Goal: Task Accomplishment & Management: Use online tool/utility

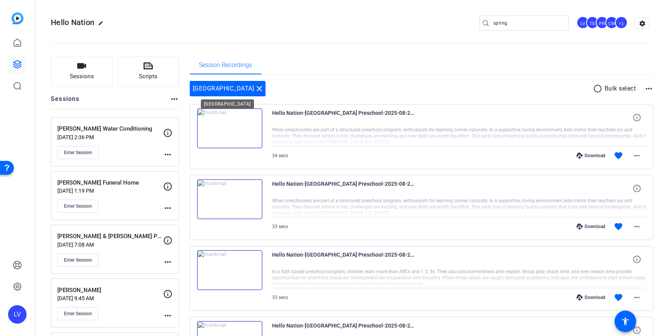
click at [264, 89] on mat-icon "close" at bounding box center [259, 88] width 9 height 9
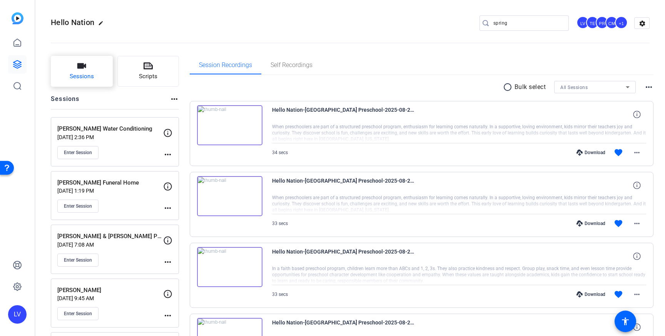
click at [90, 79] on span "Sessions" at bounding box center [82, 76] width 24 height 9
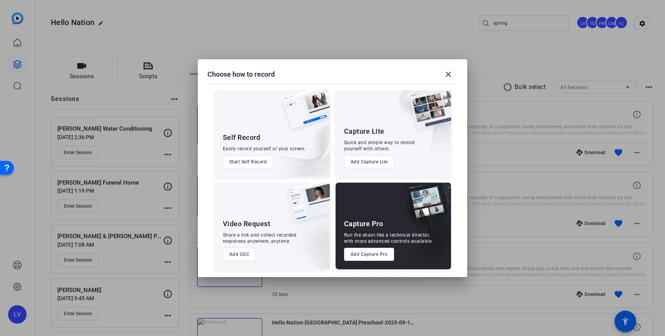
click at [366, 254] on button "Add Capture Pro" at bounding box center [369, 254] width 50 height 13
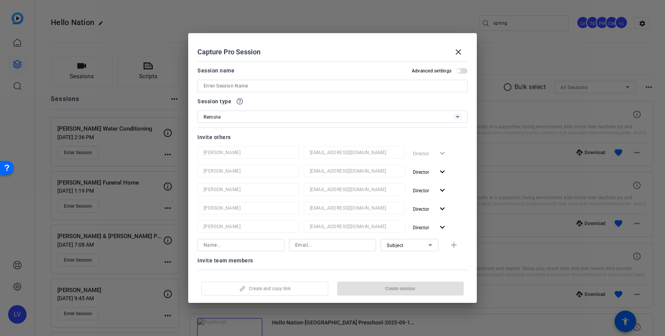
click at [286, 90] on input at bounding box center [333, 85] width 258 height 9
paste input "St [PERSON_NAME] Auto Repair Inc"
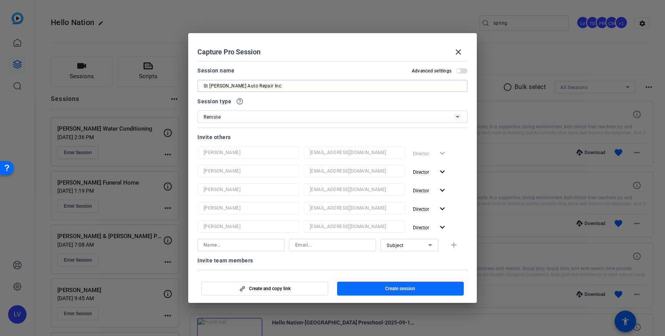
type input "St [PERSON_NAME] Auto Repair Inc"
click at [395, 291] on span "button" at bounding box center [400, 288] width 127 height 18
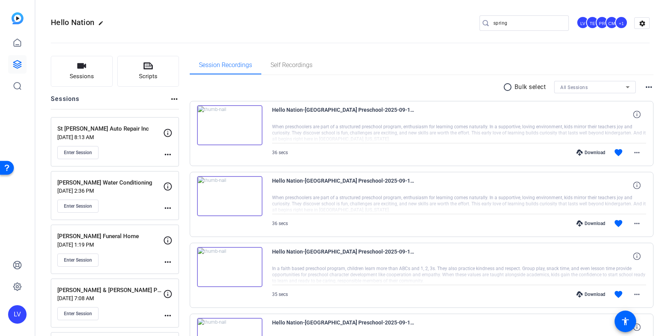
click at [170, 153] on mat-icon "more_horiz" at bounding box center [167, 154] width 9 height 9
click at [179, 165] on span "Edit Session" at bounding box center [186, 165] width 35 height 9
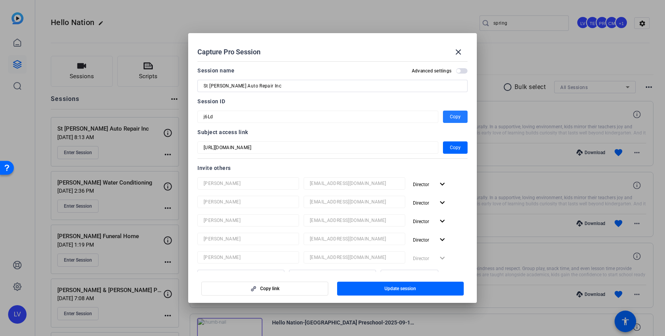
click at [459, 116] on span "Copy" at bounding box center [455, 116] width 11 height 9
